Goal: Information Seeking & Learning: Learn about a topic

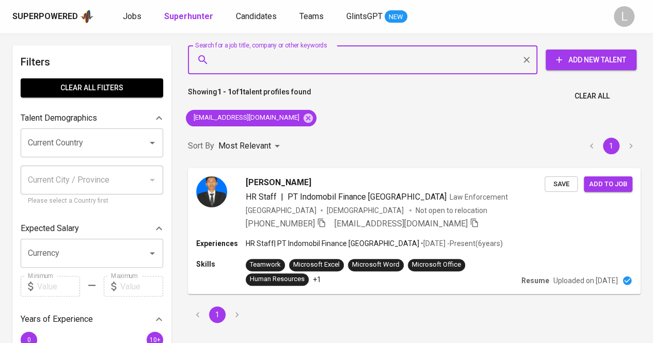
paste input "kbrindabella@gmail.com"
type input "kbrindabella@gmail.com"
click at [274, 58] on input "kbrindabella@gmail.com" at bounding box center [365, 60] width 304 height 20
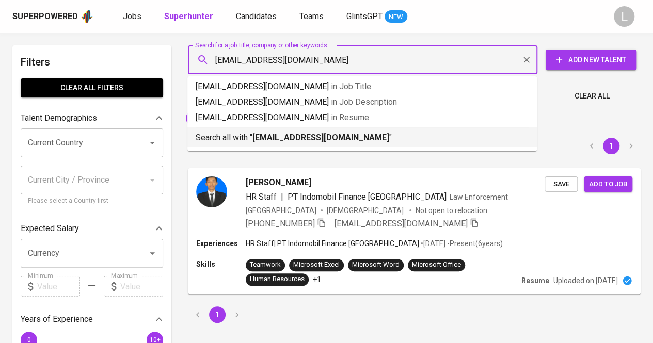
click at [272, 136] on b "kbrindabella@gmail.com" at bounding box center [320, 138] width 137 height 10
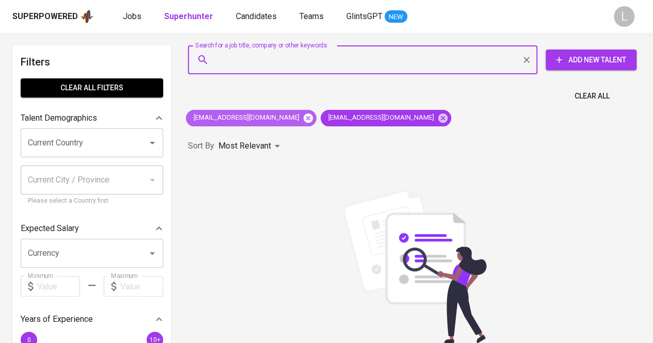
click at [302, 119] on icon at bounding box center [307, 117] width 11 height 11
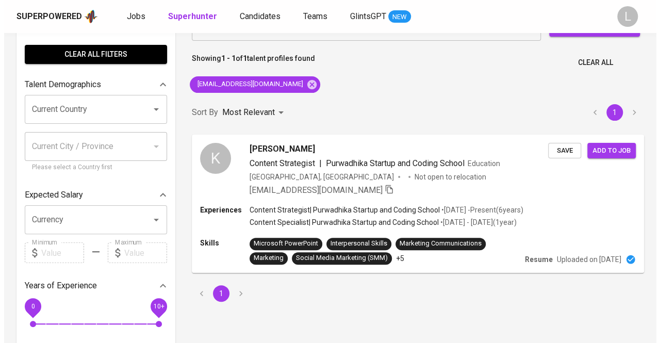
scroll to position [34, 0]
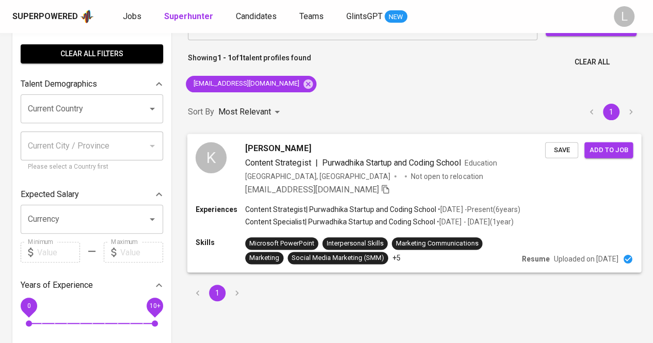
click at [281, 142] on span "Kezia Brindabella" at bounding box center [278, 148] width 66 height 12
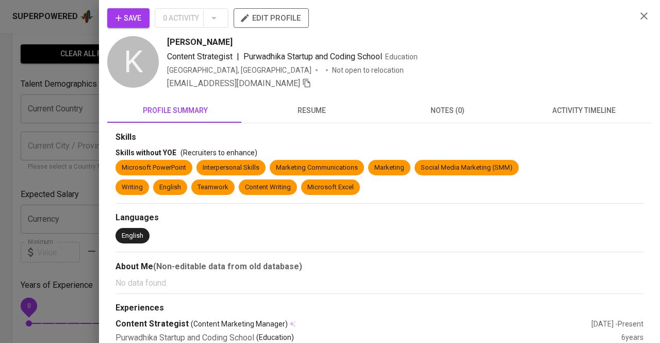
click at [336, 114] on span "resume" at bounding box center [312, 110] width 124 height 13
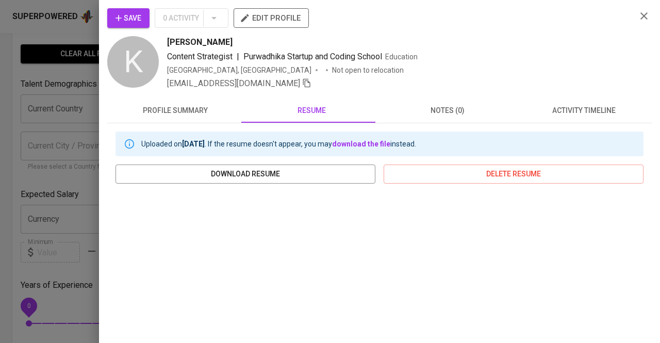
drag, startPoint x: 164, startPoint y: 36, endPoint x: 241, endPoint y: 43, distance: 77.7
click at [241, 43] on div "K Kezia Brindabella Content Strategist | Purwadhika Startup and Coding School E…" at bounding box center [367, 63] width 521 height 54
copy span "Kezia Brindabella"
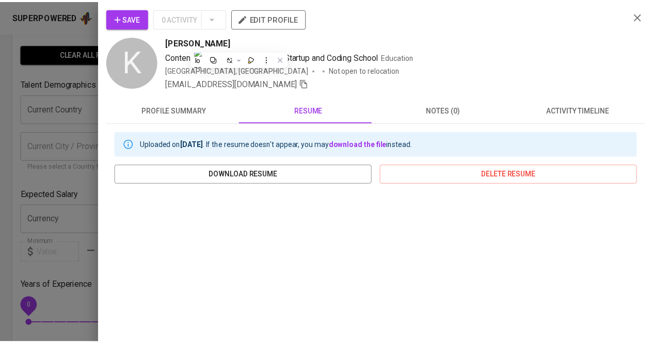
scroll to position [173, 0]
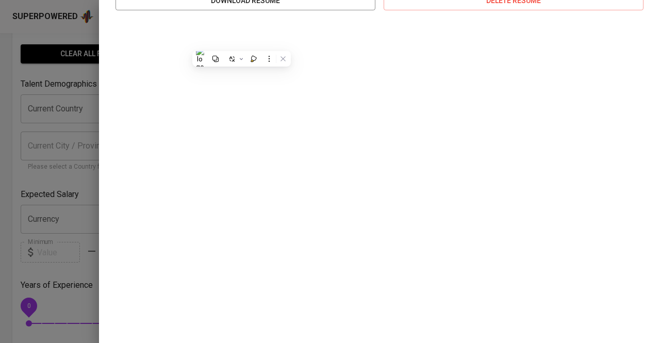
click at [4, 74] on div at bounding box center [330, 171] width 660 height 343
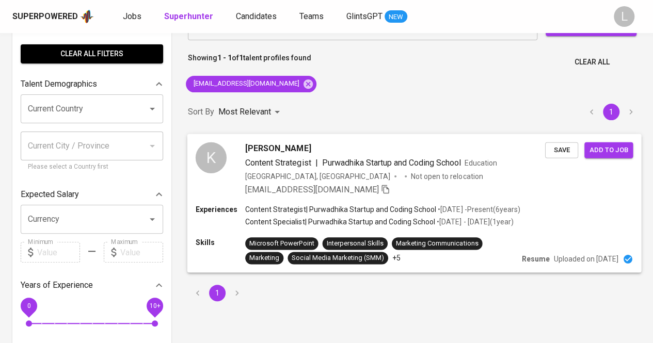
scroll to position [0, 0]
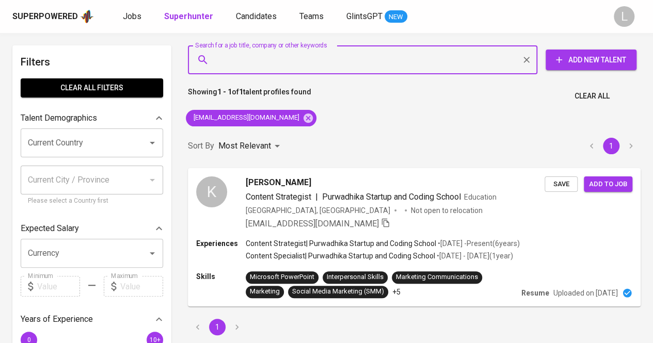
paste input "mariarorimpandeyy@gmail.com"
click at [299, 61] on input "Search for a job title, company or other keywords" at bounding box center [365, 60] width 304 height 20
type input "mariarorimpandeyy@gmail.com"
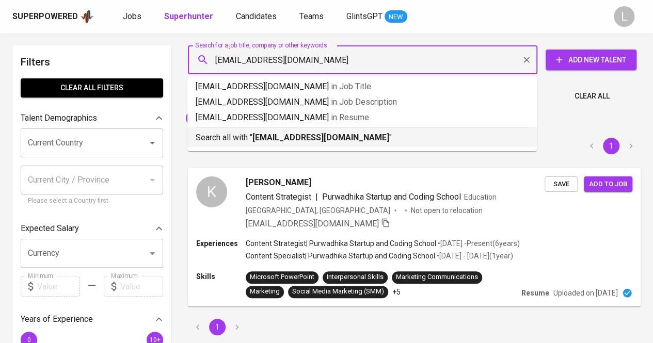
click at [271, 135] on b "mariarorimpandeyy@gmail.com" at bounding box center [320, 138] width 137 height 10
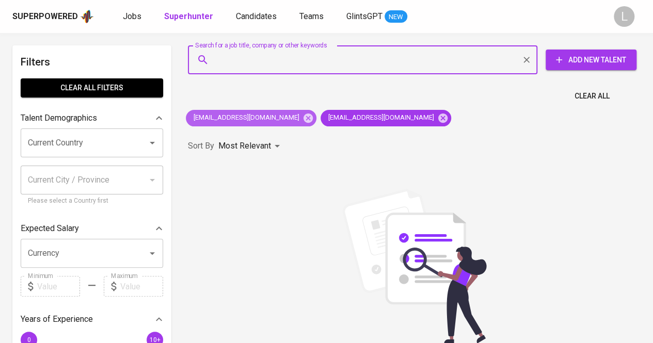
click at [274, 111] on div "kbrindabella@gmail.com" at bounding box center [251, 118] width 131 height 17
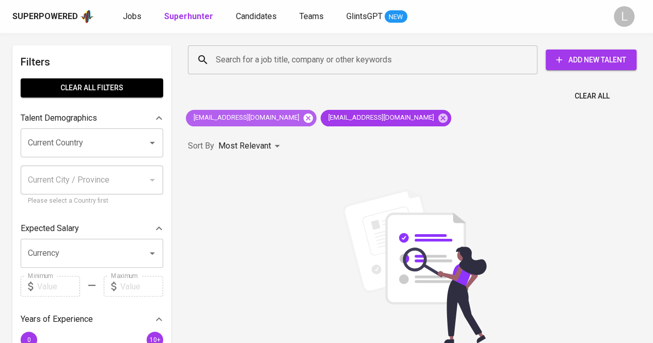
click at [302, 117] on icon at bounding box center [307, 117] width 11 height 11
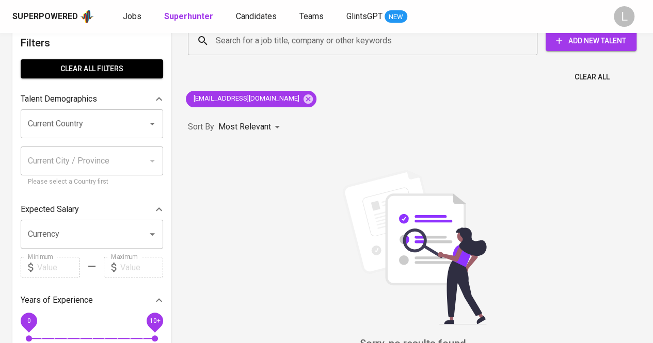
scroll to position [22, 0]
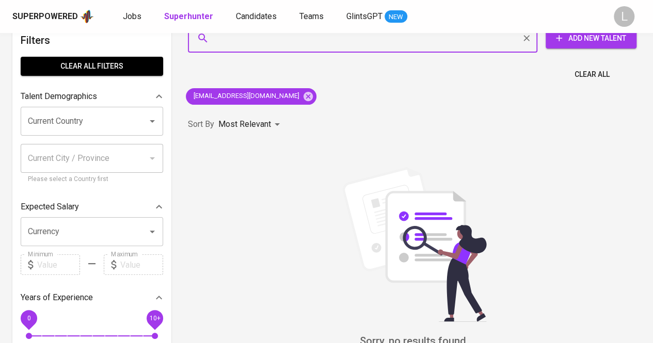
click at [312, 42] on input "Search for a job title, company or other keywords" at bounding box center [365, 38] width 304 height 20
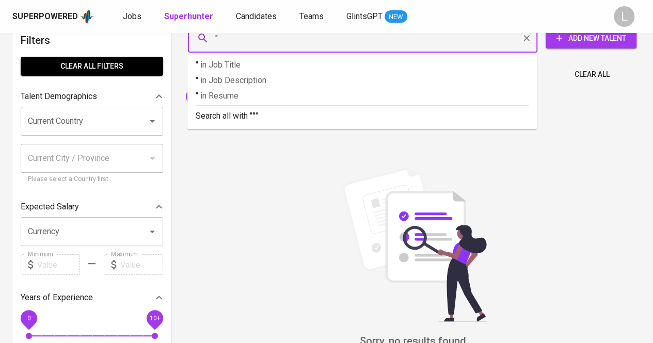
paste input "Maria Magdalena Rorimpandey"
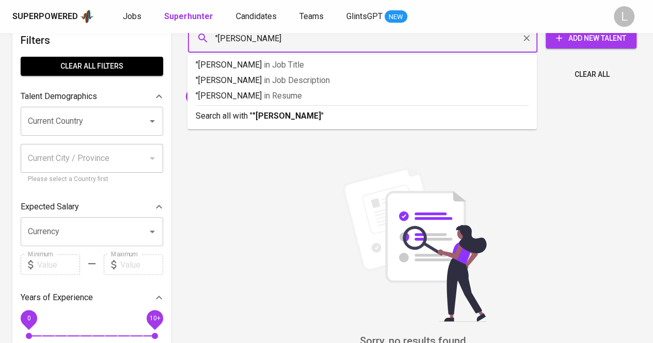
type input ""Maria Magdalena Rorimpandey""
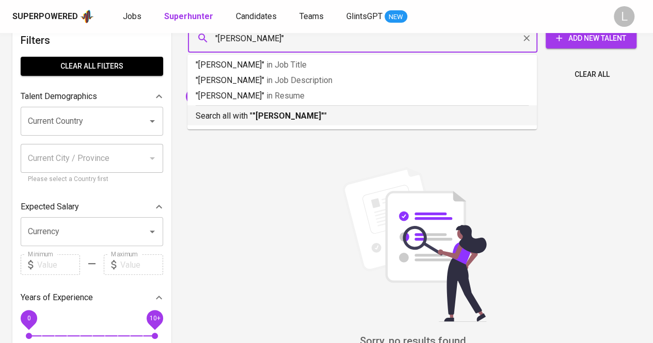
click at [311, 113] on b ""Maria Magdalena Rorimpandey"" at bounding box center [288, 116] width 72 height 10
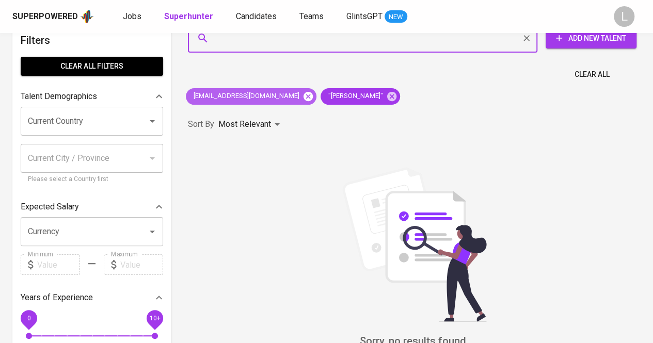
click at [302, 91] on icon at bounding box center [307, 96] width 11 height 11
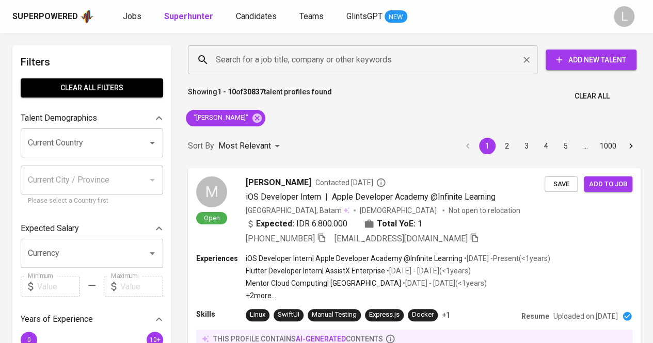
click at [299, 47] on div "Search for a job title, company or other keywords" at bounding box center [362, 59] width 349 height 29
paste input "interagroup.career@gmail.com"
type input "interagroup.career@gmail.com"
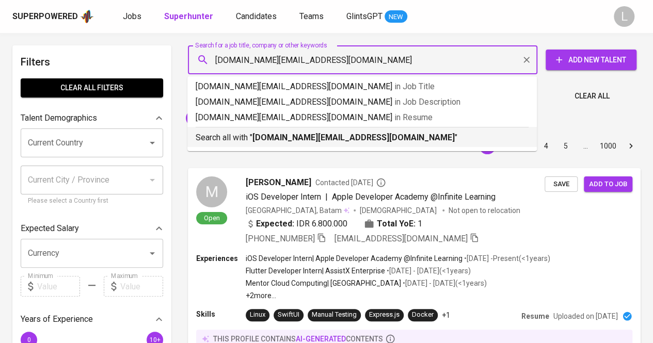
click at [288, 141] on b "interagroup.career@gmail.com" at bounding box center [353, 138] width 202 height 10
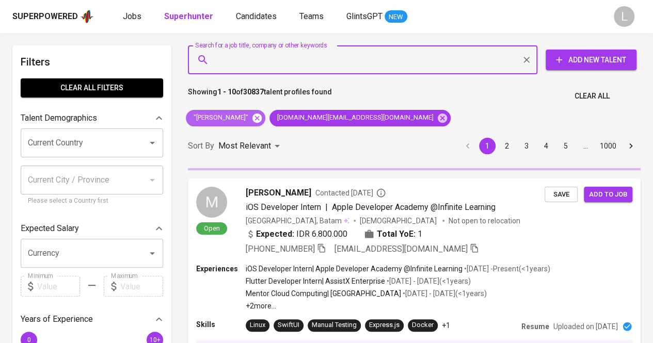
click at [263, 117] on icon at bounding box center [256, 117] width 11 height 11
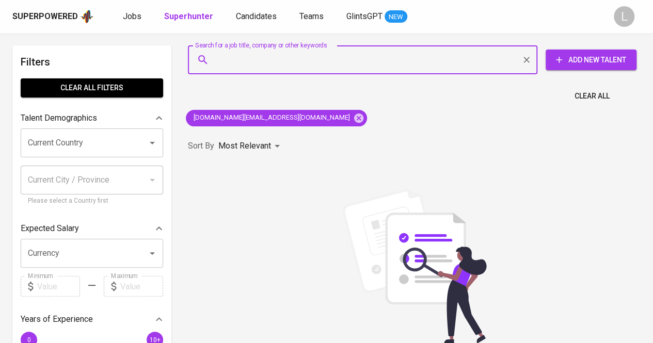
paste input "tesacartatarigan@gmail.com"
type input "tesacartatarigan@gmail.com"
click at [286, 57] on input "tesacartatarigan@gmail.com" at bounding box center [365, 60] width 304 height 20
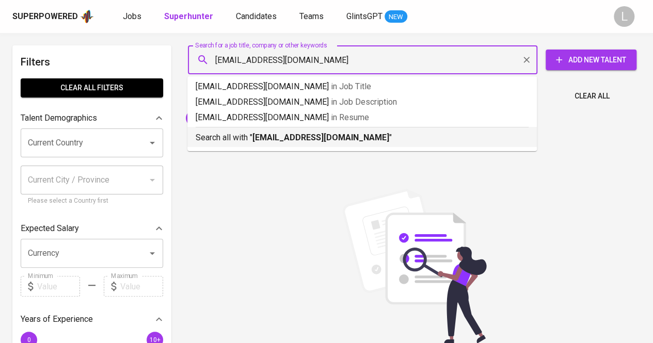
click at [270, 133] on b "tesacartatarigan@gmail.com" at bounding box center [320, 138] width 137 height 10
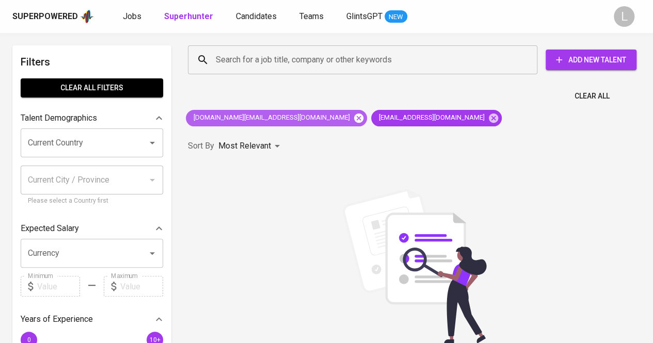
click at [354, 121] on icon at bounding box center [358, 117] width 9 height 9
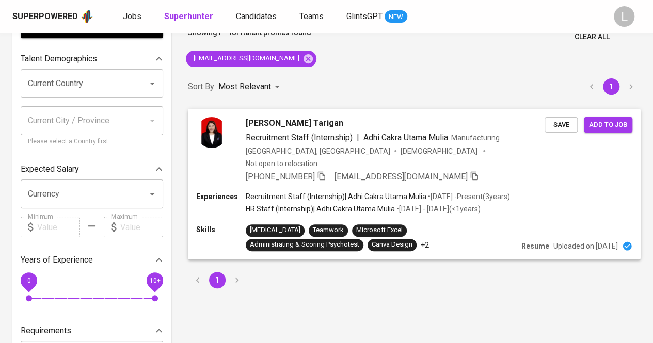
scroll to position [60, 0]
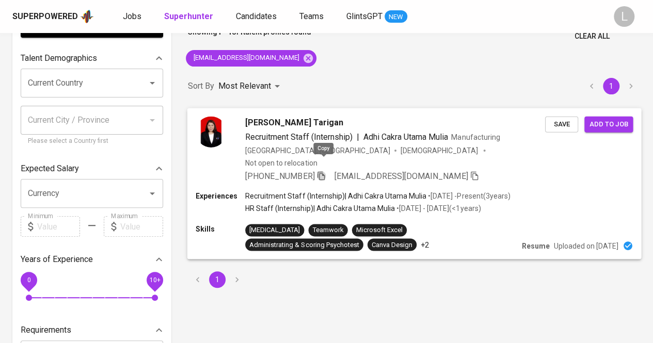
click at [320, 171] on icon "button" at bounding box center [320, 175] width 7 height 9
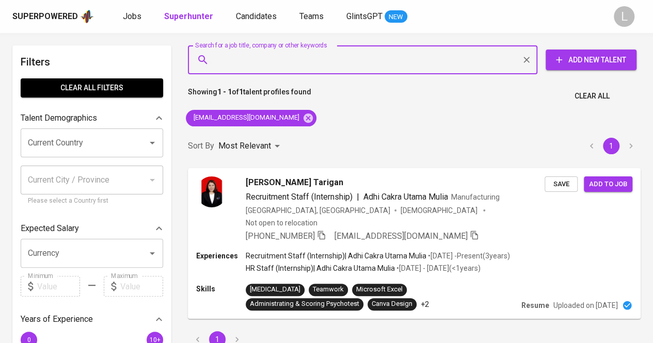
paste input "kaniawidhifu@gmail.com"
type input "kaniawidhifu@gmail.com"
click at [309, 60] on input "kaniawidhifu@gmail.com" at bounding box center [365, 60] width 304 height 20
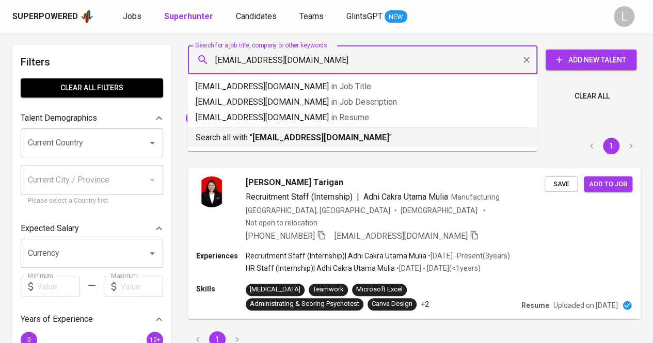
click at [270, 140] on b "kaniawidhifu@gmail.com" at bounding box center [320, 138] width 137 height 10
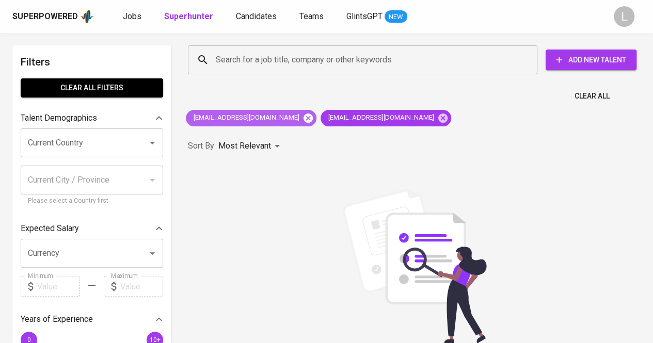
click at [303, 117] on icon at bounding box center [307, 117] width 9 height 9
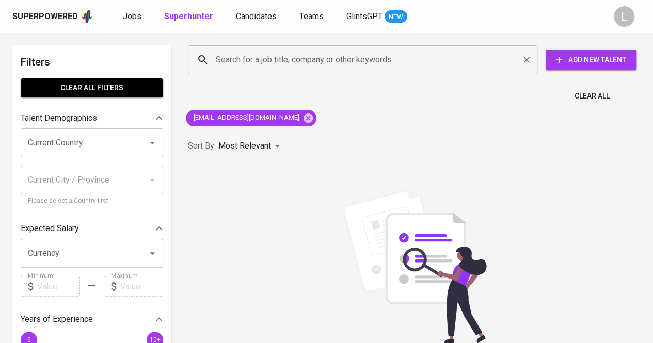
click at [290, 71] on div "Search for a job title, company or other keywords" at bounding box center [362, 59] width 349 height 29
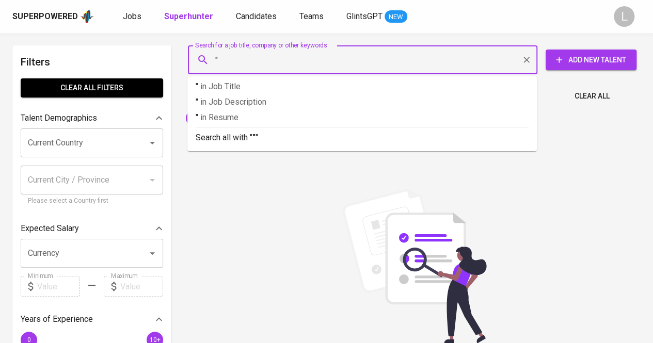
paste input "Kania Widhi"
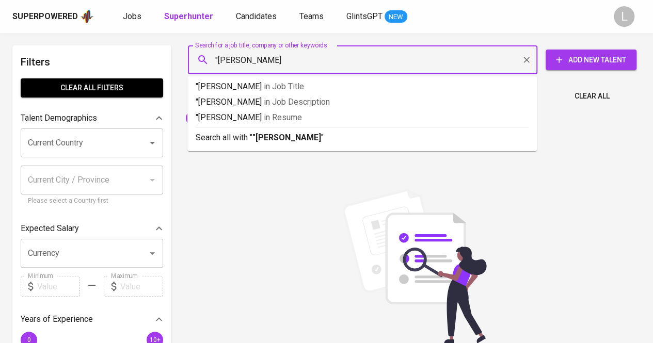
type input ""Kania Widhi""
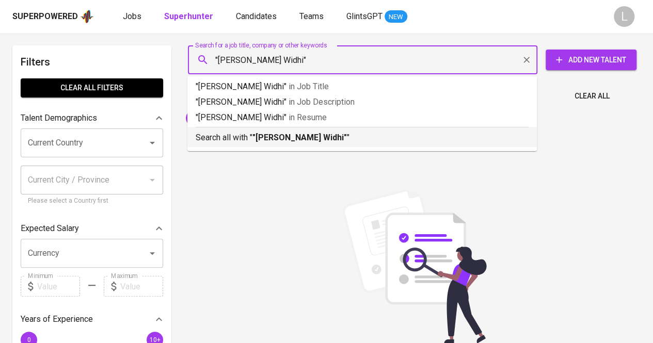
click at [288, 133] on b ""Kania Widhi"" at bounding box center [299, 138] width 94 height 10
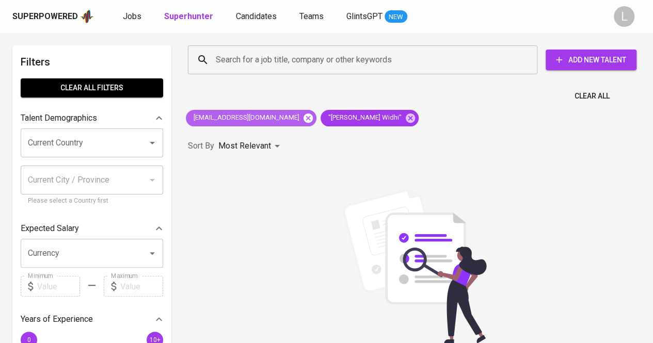
click at [302, 122] on icon at bounding box center [307, 117] width 11 height 11
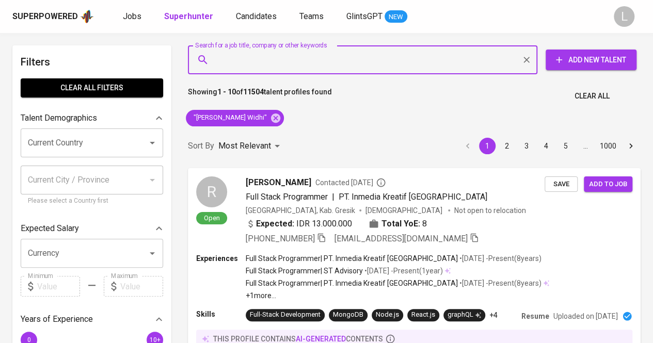
click at [272, 60] on input "Search for a job title, company or other keywords" at bounding box center [365, 60] width 304 height 20
paste input "Universitas Pembangunan Jaya"
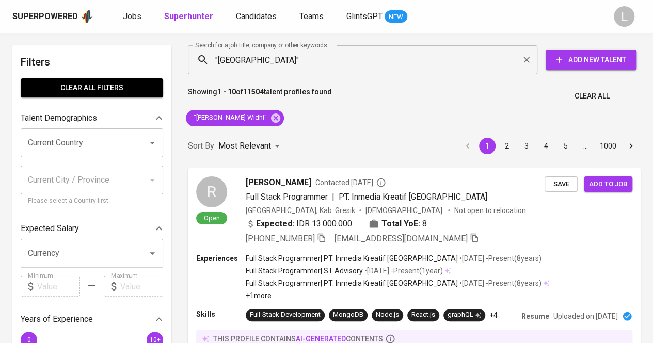
click at [279, 166] on div "R Open RAMA WIDI PRADITA Contacted 5 days ago Full Stack Programmer | PT. Inmed…" at bounding box center [414, 262] width 465 height 201
drag, startPoint x: 189, startPoint y: 114, endPoint x: 236, endPoint y: 117, distance: 47.6
click at [236, 117] on div ""Kania Widhi"" at bounding box center [235, 118] width 98 height 17
copy span ""Kania Widhi""
click at [215, 58] on input ""Universitas Pembangunan Jaya"" at bounding box center [365, 60] width 304 height 20
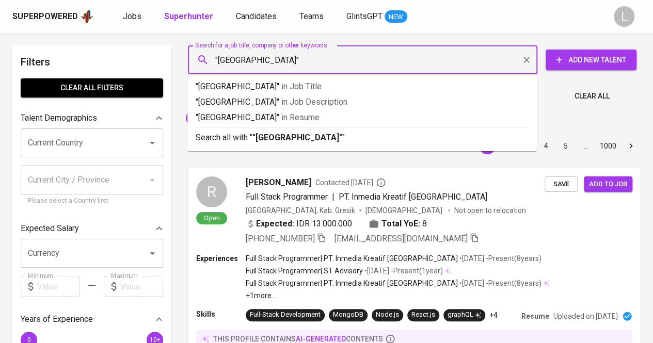
paste input ""Kania Widhi""
type input ""Kania Widhi""Universitas Pembangunan Jaya""
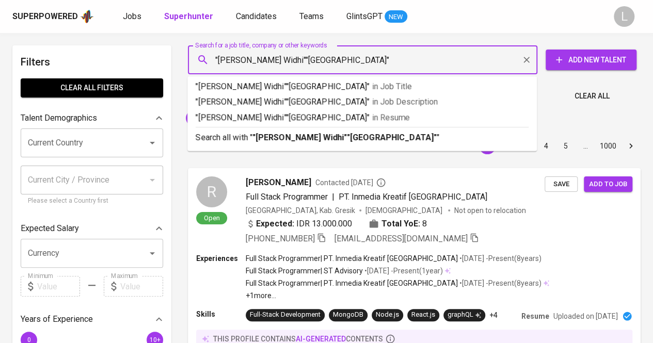
click at [263, 57] on input ""[PERSON_NAME] Widhi""[GEOGRAPHIC_DATA]"" at bounding box center [365, 60] width 304 height 20
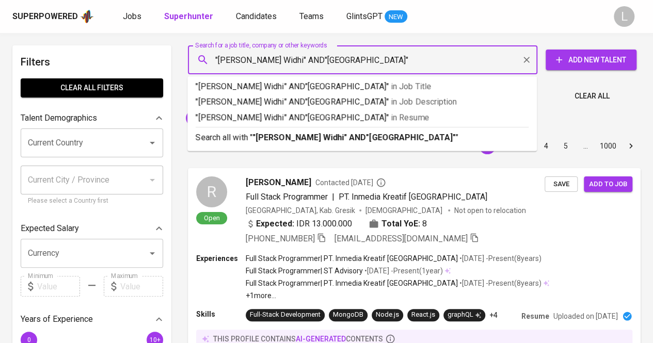
type input ""Kania Widhi" AND "Universitas Pembangunan Jaya""
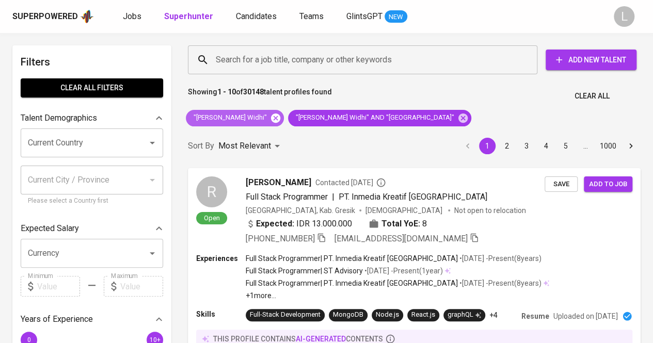
click at [271, 115] on icon at bounding box center [275, 117] width 9 height 9
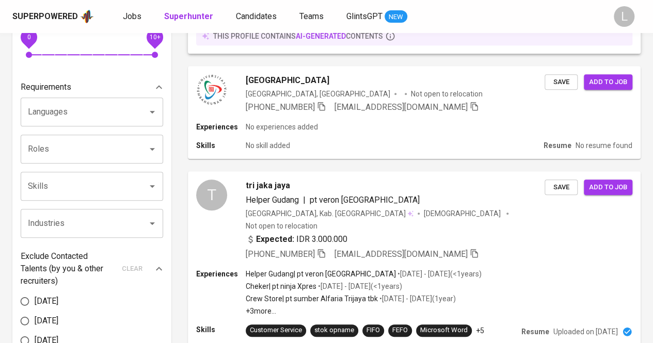
scroll to position [305, 0]
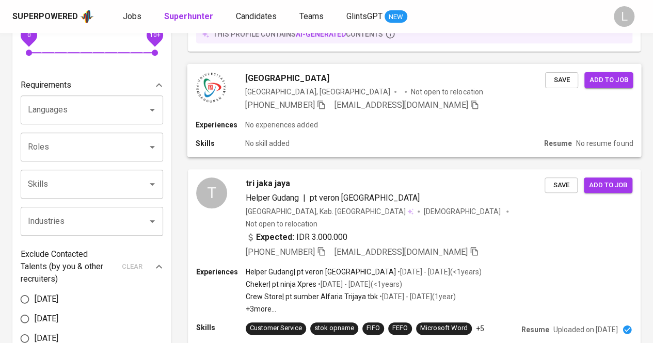
click at [271, 80] on span "Universitas Pembangunan Jaya UPJ" at bounding box center [287, 78] width 84 height 12
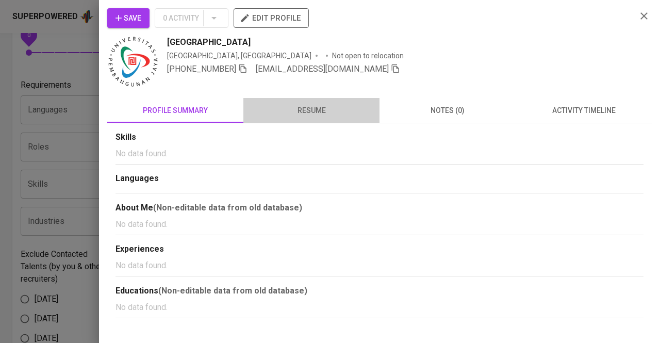
click at [294, 108] on span "resume" at bounding box center [312, 110] width 124 height 13
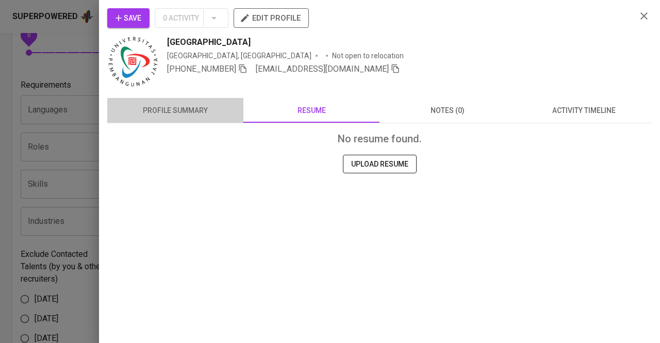
click at [208, 107] on span "profile summary" at bounding box center [175, 110] width 124 height 13
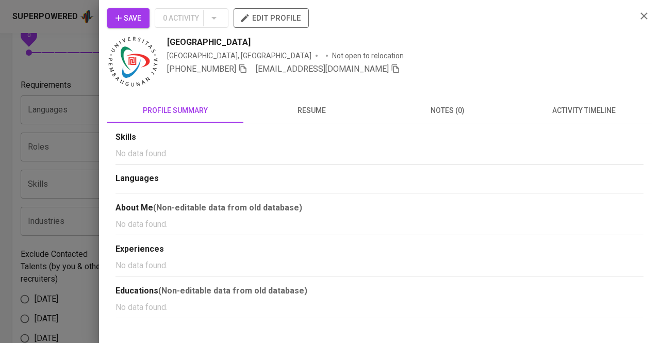
click at [38, 160] on div at bounding box center [330, 171] width 660 height 343
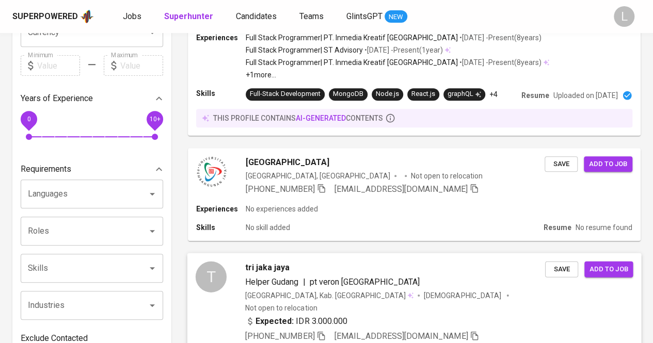
scroll to position [211, 0]
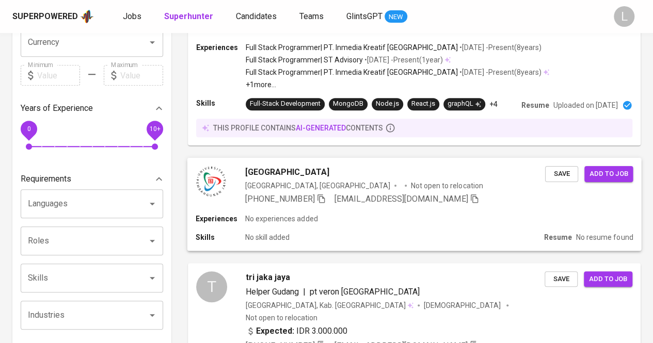
click at [275, 174] on span "Universitas Pembangunan Jaya UPJ" at bounding box center [287, 172] width 84 height 12
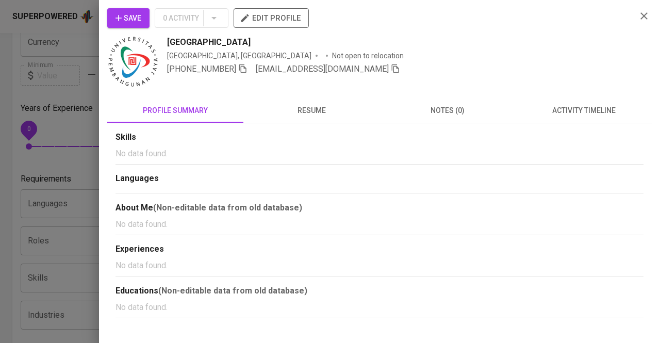
drag, startPoint x: 156, startPoint y: 42, endPoint x: 286, endPoint y: 43, distance: 130.0
click at [286, 43] on div "Universitas Pembangunan Jaya UPJ Indonesia, Tangerang Selatan Not open to reloc…" at bounding box center [367, 63] width 521 height 54
copy span "Universitas Pembangunan Jaya"
click at [244, 67] on icon "button" at bounding box center [242, 68] width 7 height 9
click at [59, 93] on div at bounding box center [330, 171] width 660 height 343
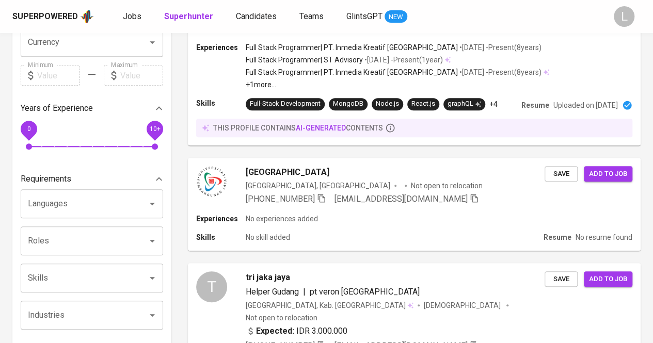
scroll to position [0, 0]
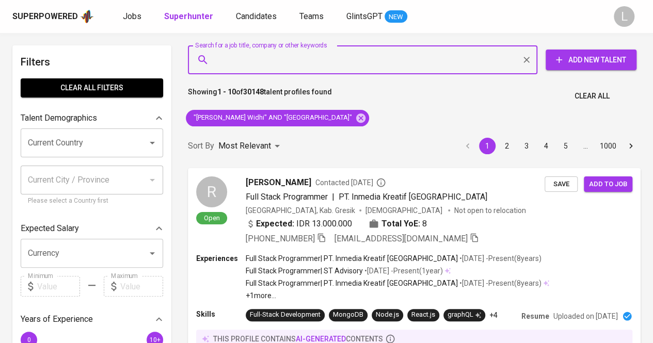
click at [317, 53] on input "Search for a job title, company or other keywords" at bounding box center [365, 60] width 304 height 20
paste input "[EMAIL_ADDRESS][DOMAIN_NAME]"
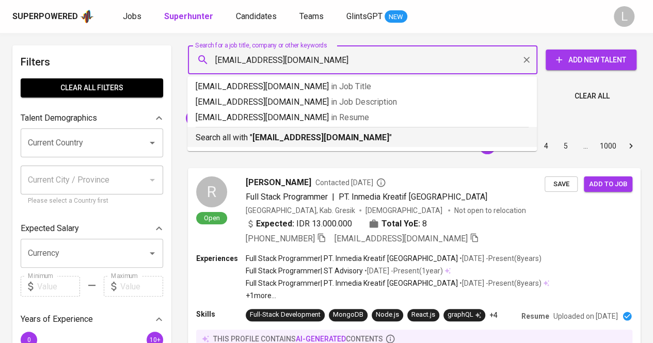
type input "[EMAIL_ADDRESS][DOMAIN_NAME]"
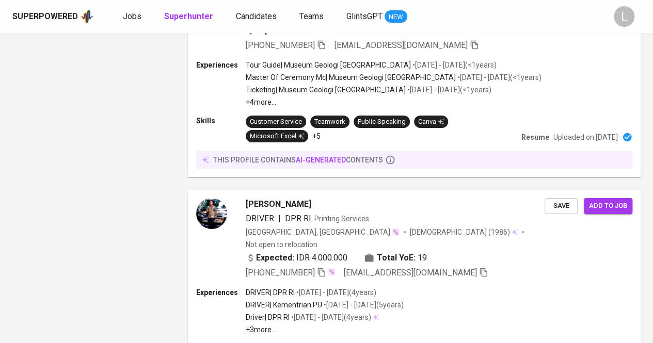
scroll to position [1891, 0]
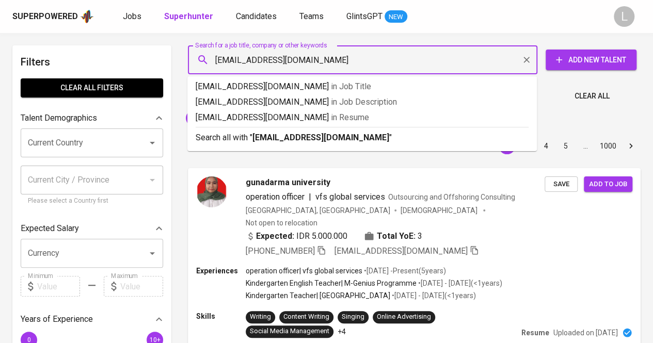
click at [409, 59] on input "[EMAIL_ADDRESS][DOMAIN_NAME]" at bounding box center [365, 60] width 304 height 20
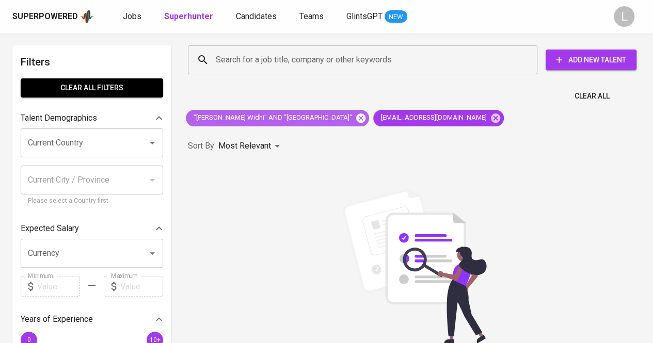
click at [358, 118] on icon at bounding box center [360, 117] width 11 height 11
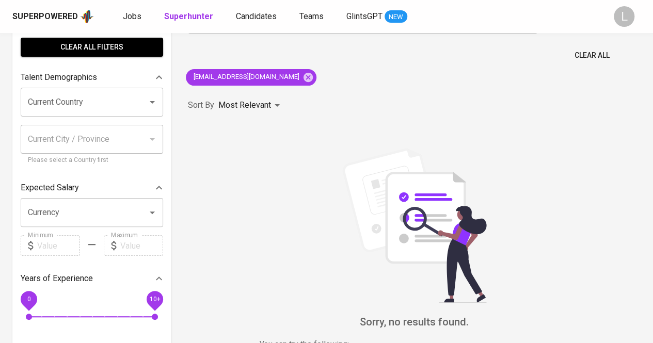
scroll to position [41, 0]
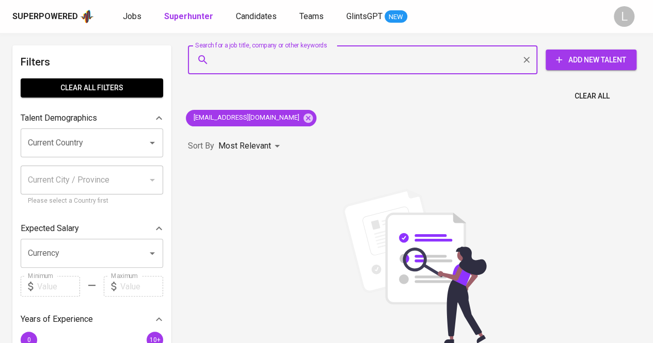
click at [291, 58] on input "Search for a job title, company or other keywords" at bounding box center [365, 60] width 304 height 20
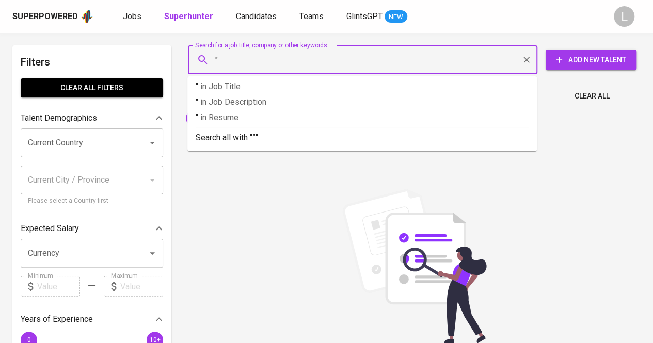
paste input "[PERSON_NAME]"
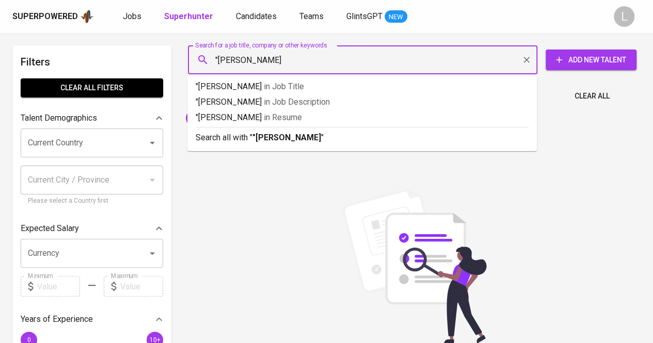
click at [291, 58] on input ""[PERSON_NAME]" at bounding box center [365, 60] width 304 height 20
type input ""Shakara Pandhiga""
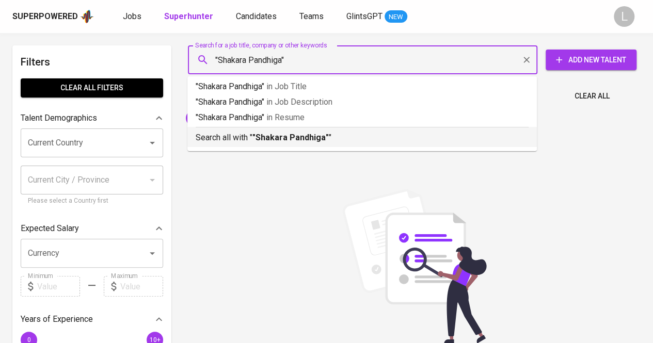
click at [290, 142] on b ""Shakara Pandhiga"" at bounding box center [290, 138] width 76 height 10
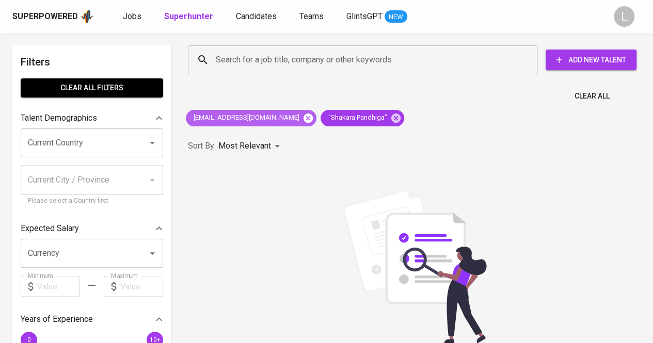
click at [302, 119] on icon at bounding box center [307, 117] width 11 height 11
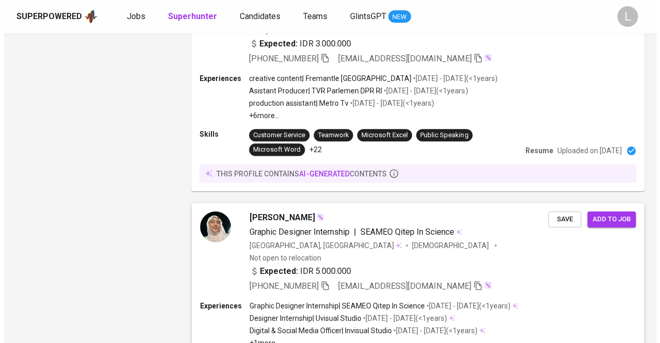
scroll to position [1869, 0]
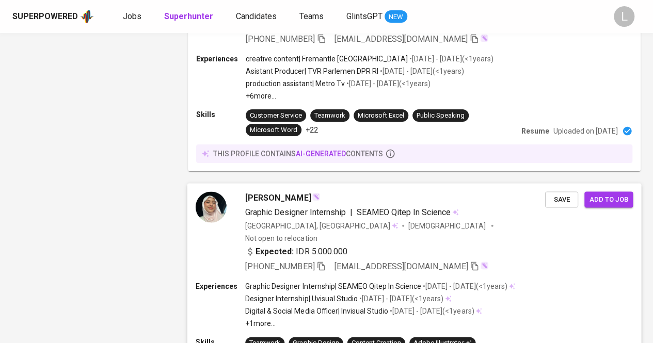
click at [268, 192] on span "[PERSON_NAME]" at bounding box center [278, 198] width 66 height 12
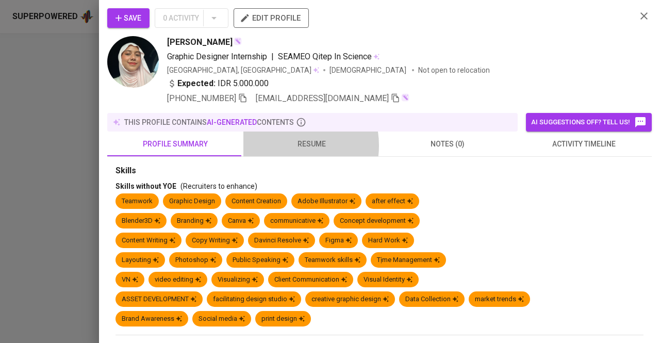
click at [284, 145] on span "resume" at bounding box center [312, 144] width 124 height 13
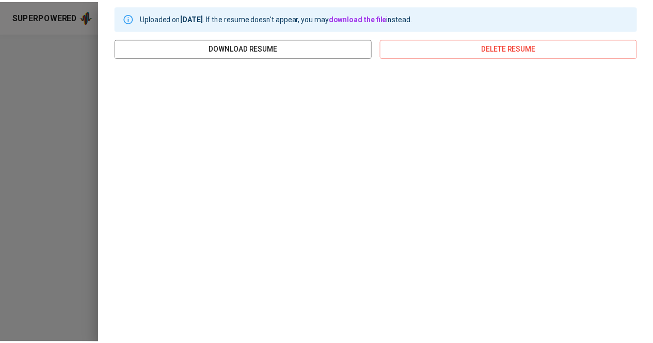
scroll to position [161, 0]
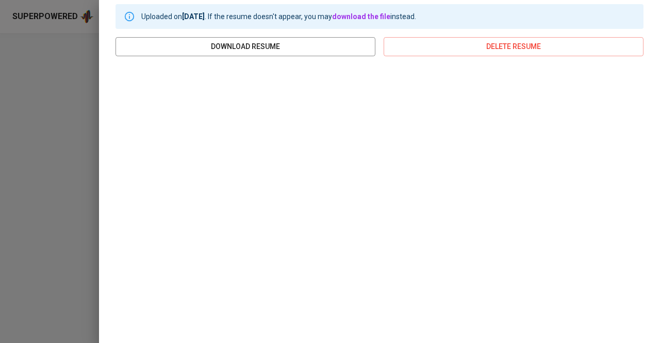
click at [62, 142] on div at bounding box center [330, 171] width 660 height 343
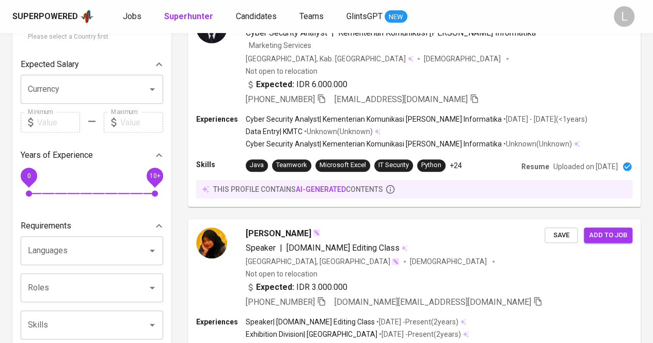
scroll to position [0, 0]
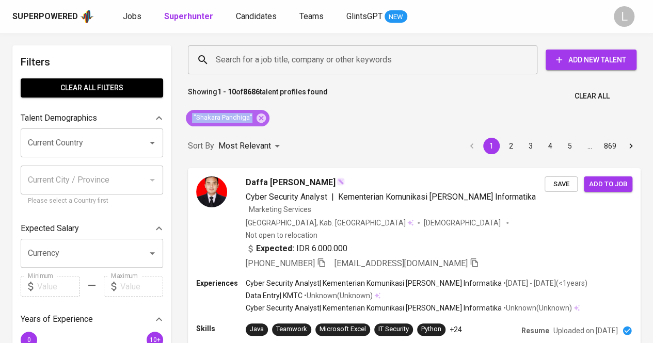
drag, startPoint x: 191, startPoint y: 113, endPoint x: 252, endPoint y: 114, distance: 61.4
click at [252, 114] on span ""Shakara Pandhiga"" at bounding box center [222, 118] width 73 height 10
copy span ""Shakara Pandhiga""
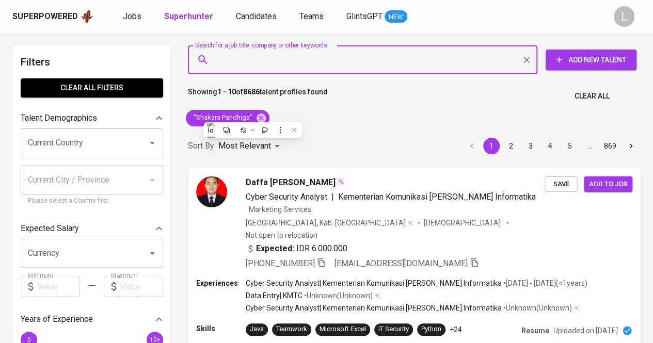
paste input ""Shakara Pandhiga""
click at [255, 60] on input ""Shakara Pandhiga"" at bounding box center [365, 60] width 304 height 20
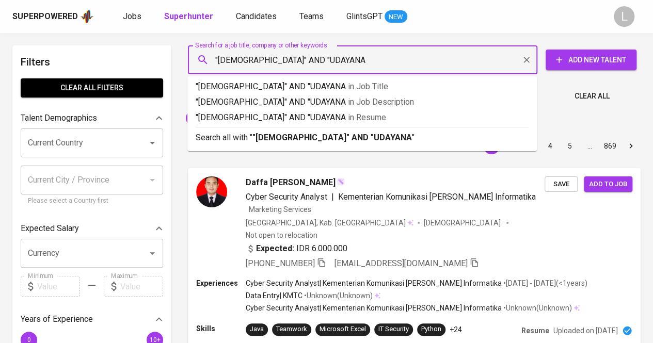
type input ""[DEMOGRAPHIC_DATA]" AND "UDAYANA""
click at [285, 144] on li "Search all with " "[PERSON_NAME]" AND "UDAYANA" "" at bounding box center [361, 137] width 349 height 20
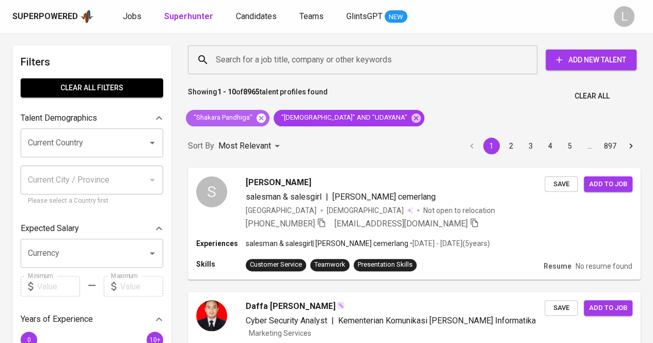
click at [261, 116] on icon at bounding box center [260, 117] width 9 height 9
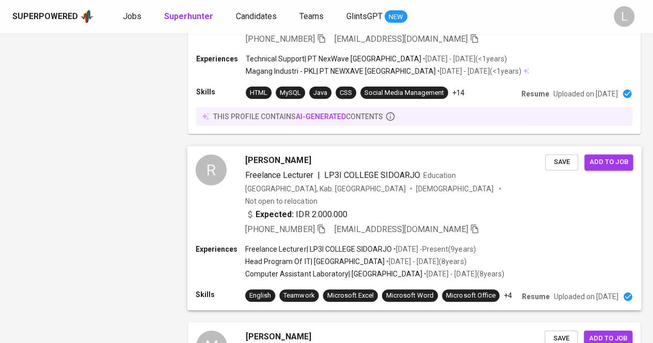
scroll to position [1664, 0]
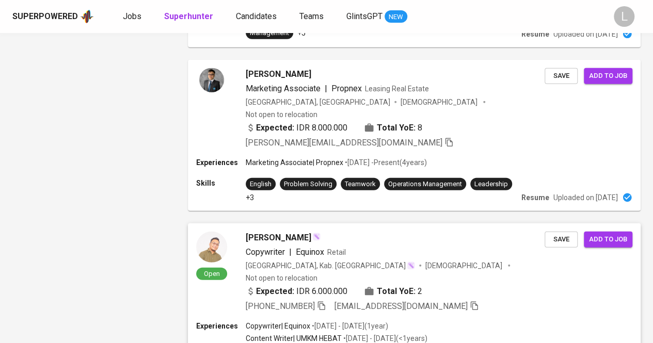
scroll to position [1362, 0]
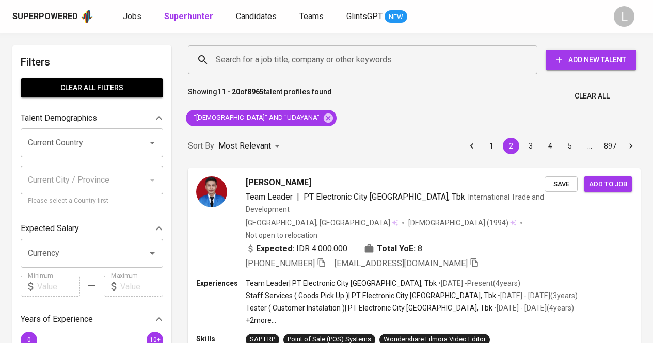
scroll to position [1362, 0]
